Goal: Transaction & Acquisition: Purchase product/service

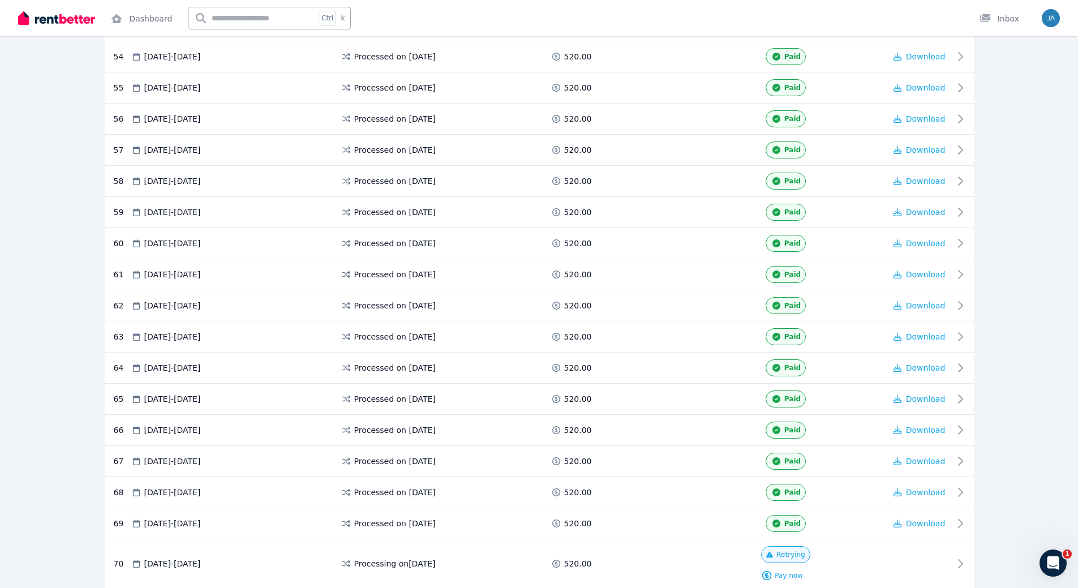
scroll to position [1970, 0]
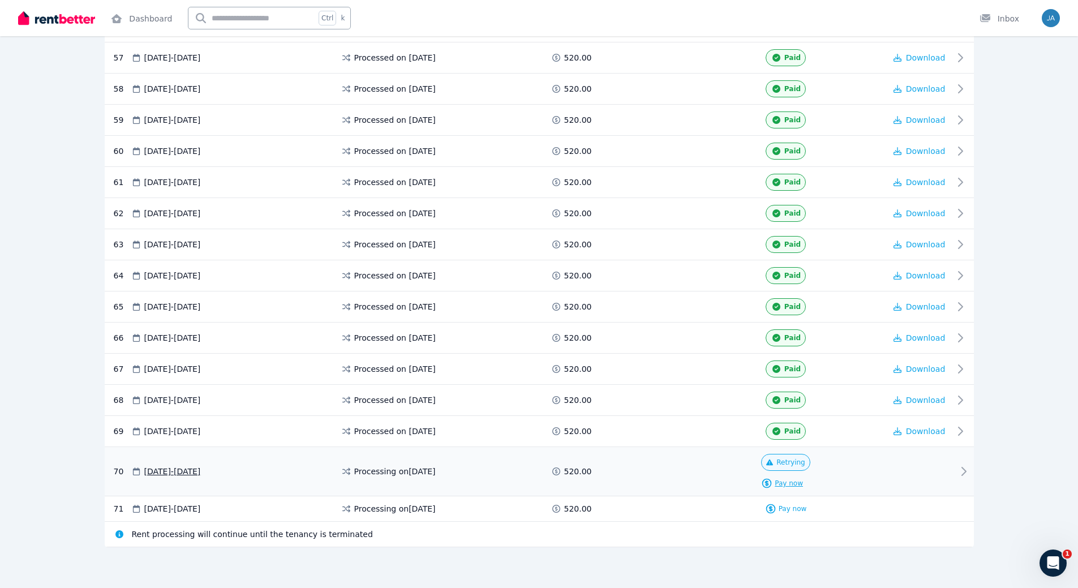
click at [791, 483] on span "Pay now" at bounding box center [788, 483] width 28 height 9
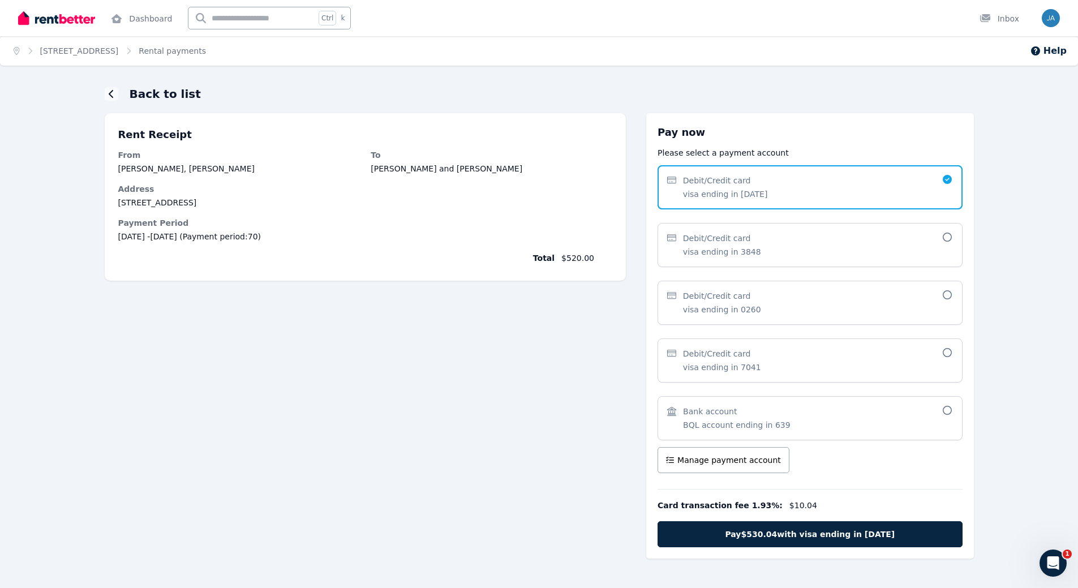
click at [778, 367] on span "Debit/Credit card visa ending in 7041" at bounding box center [804, 360] width 274 height 25
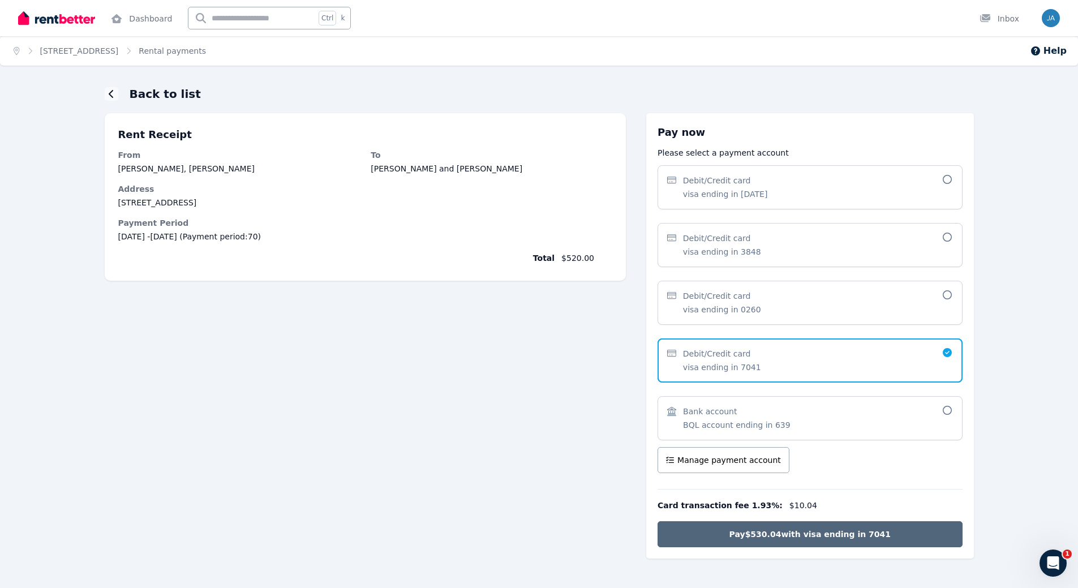
click at [797, 540] on button "Pay $530.04 with visa ending in 7041" at bounding box center [809, 534] width 304 height 26
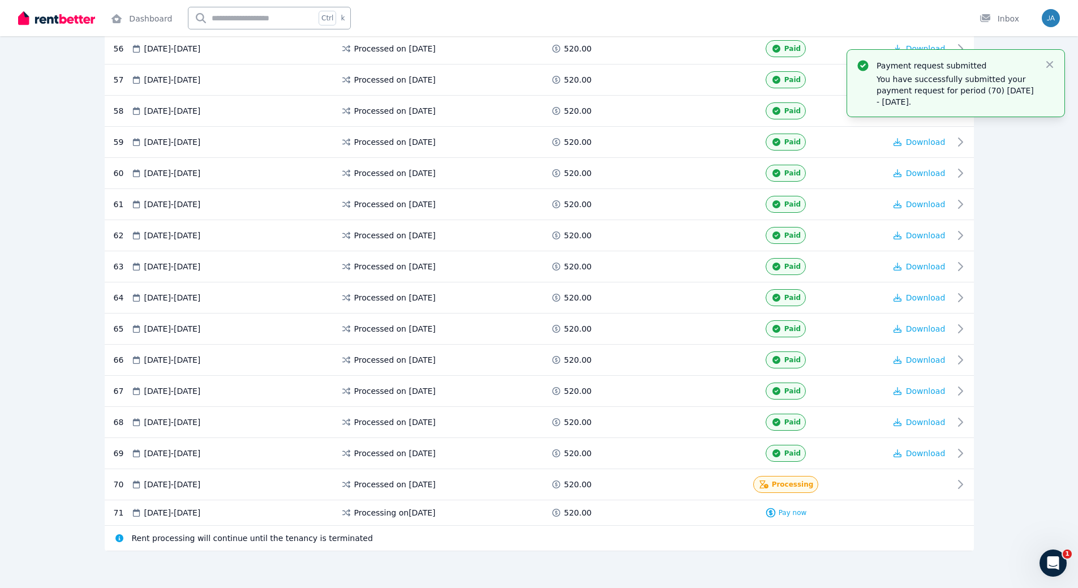
scroll to position [1952, 0]
